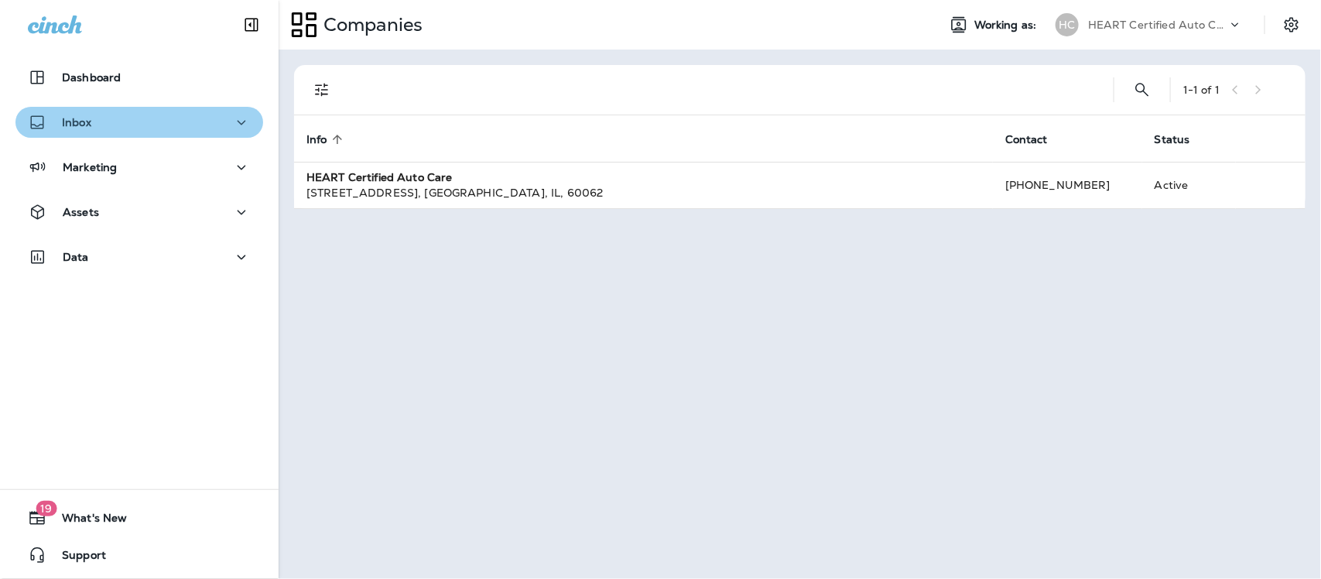
click at [149, 128] on div "Inbox" at bounding box center [139, 122] width 223 height 19
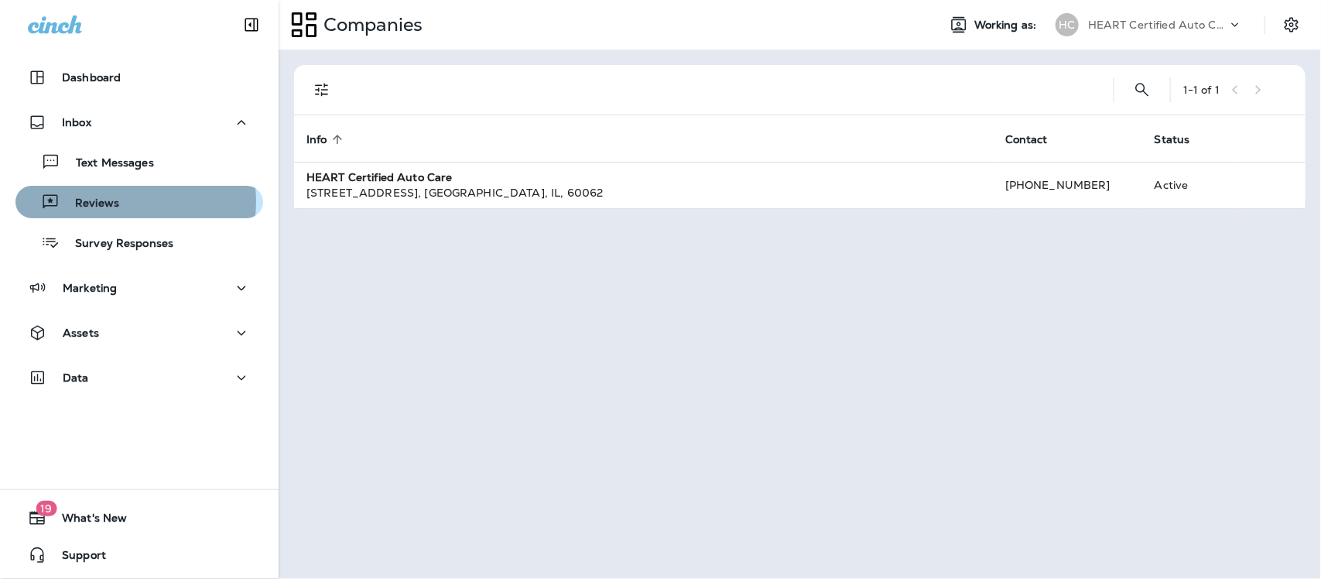
click at [122, 203] on div "Reviews" at bounding box center [139, 201] width 235 height 23
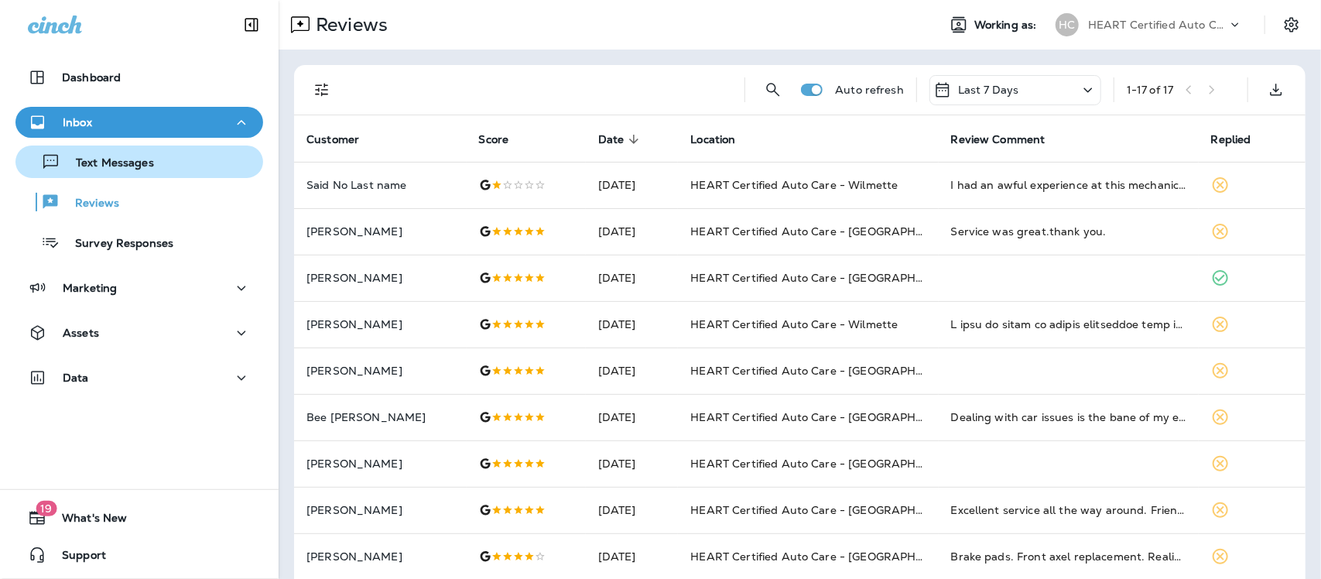
click at [135, 165] on p "Text Messages" at bounding box center [107, 163] width 94 height 15
